Goal: Communication & Community: Answer question/provide support

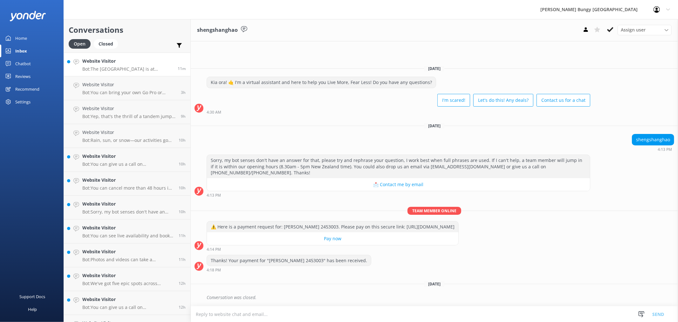
click at [148, 62] on h4 "Website Visitor" at bounding box center [127, 61] width 91 height 7
